Goal: Transaction & Acquisition: Purchase product/service

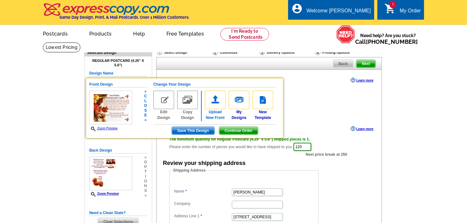
click at [212, 101] on img at bounding box center [215, 100] width 21 height 18
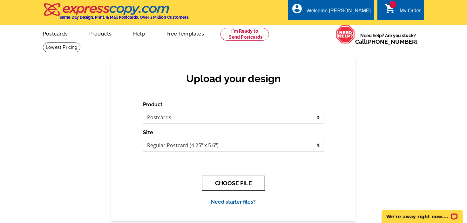
click at [237, 182] on button "CHOOSE FILE" at bounding box center [233, 183] width 63 height 15
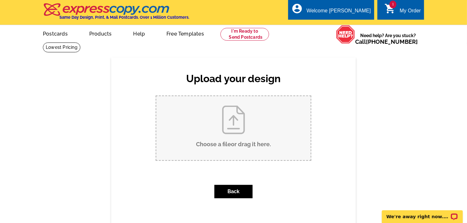
click at [233, 125] on input "Choose a file or drag it here ." at bounding box center [233, 128] width 154 height 64
type input "C:\fakepath\THANKSGIVING 2025 FRONT POSTCARD FINAL.pdf"
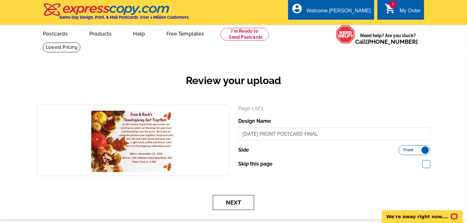
click at [236, 202] on button "Next" at bounding box center [233, 202] width 41 height 15
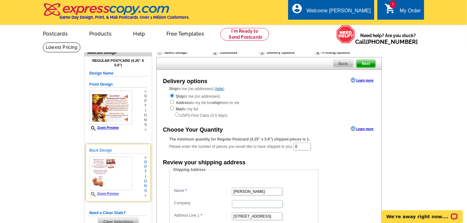
click at [104, 167] on img at bounding box center [110, 174] width 43 height 34
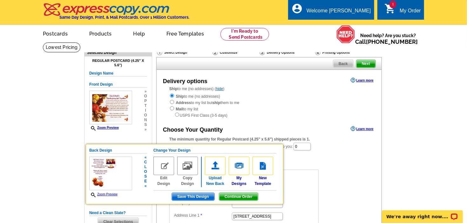
click at [217, 172] on img at bounding box center [215, 166] width 21 height 18
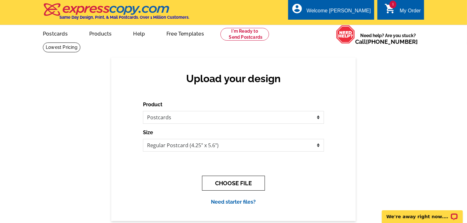
click at [230, 187] on button "CHOOSE FILE" at bounding box center [233, 183] width 63 height 15
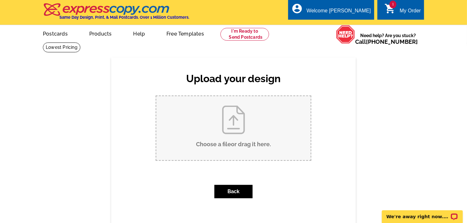
click at [236, 122] on input "Choose a file or drag it here ." at bounding box center [233, 128] width 154 height 64
type input "C:\fakepath\THANKSGIVING 2025 BACK POSTCARD FINAL.pdf"
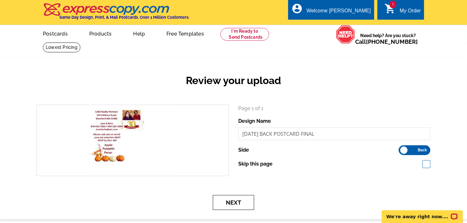
click at [234, 203] on button "Next" at bounding box center [233, 202] width 41 height 15
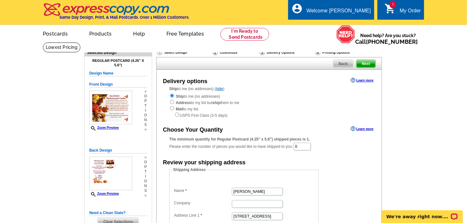
click at [387, 10] on icon "shopping_cart" at bounding box center [390, 8] width 11 height 11
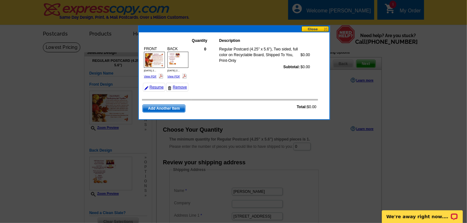
click at [315, 29] on button at bounding box center [316, 29] width 28 height 6
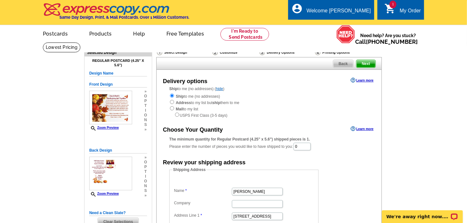
click at [439, 70] on main "Need Help? call [PHONE_NUMBER], chat with support, or have our designers make s…" at bounding box center [233, 195] width 467 height 307
